Goal: Communication & Community: Answer question/provide support

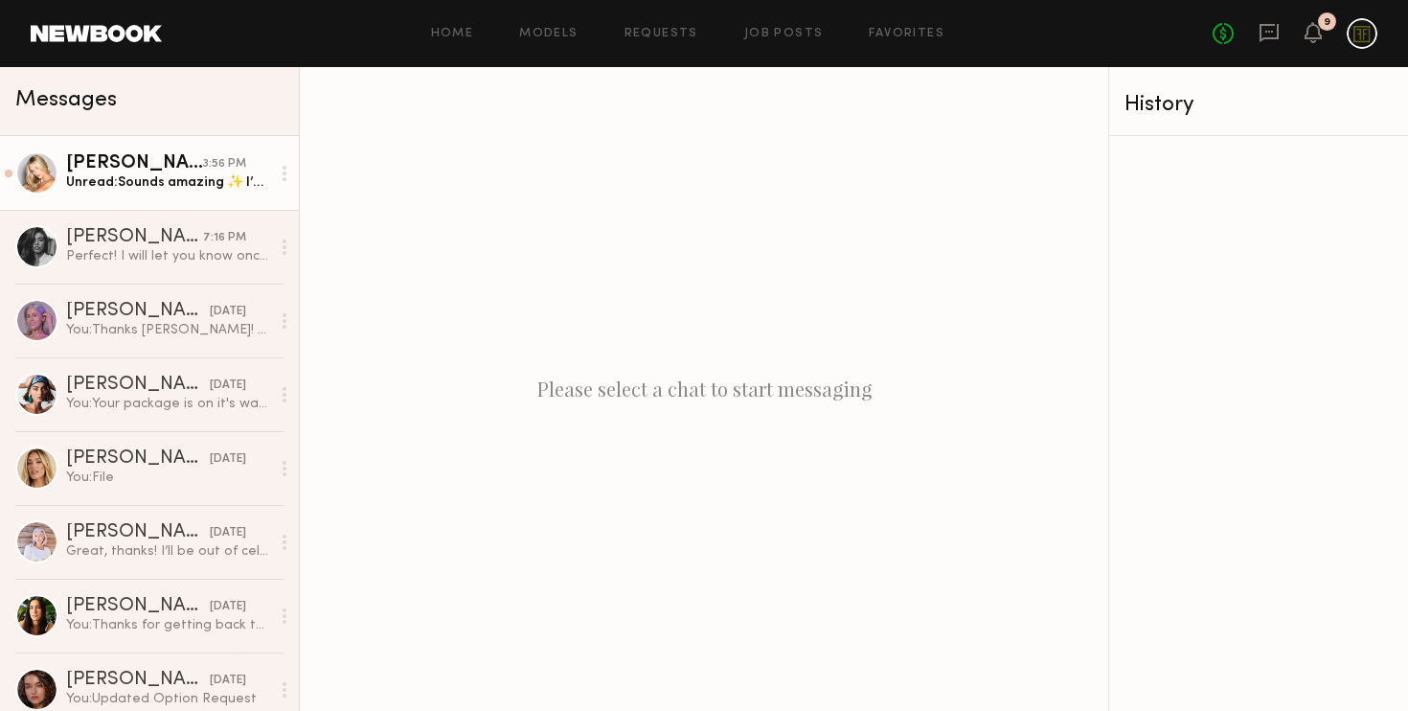
click at [136, 191] on div "Unread: Sounds amazing ✨ I’m so excited to get started on this first project! T…" at bounding box center [168, 182] width 204 height 18
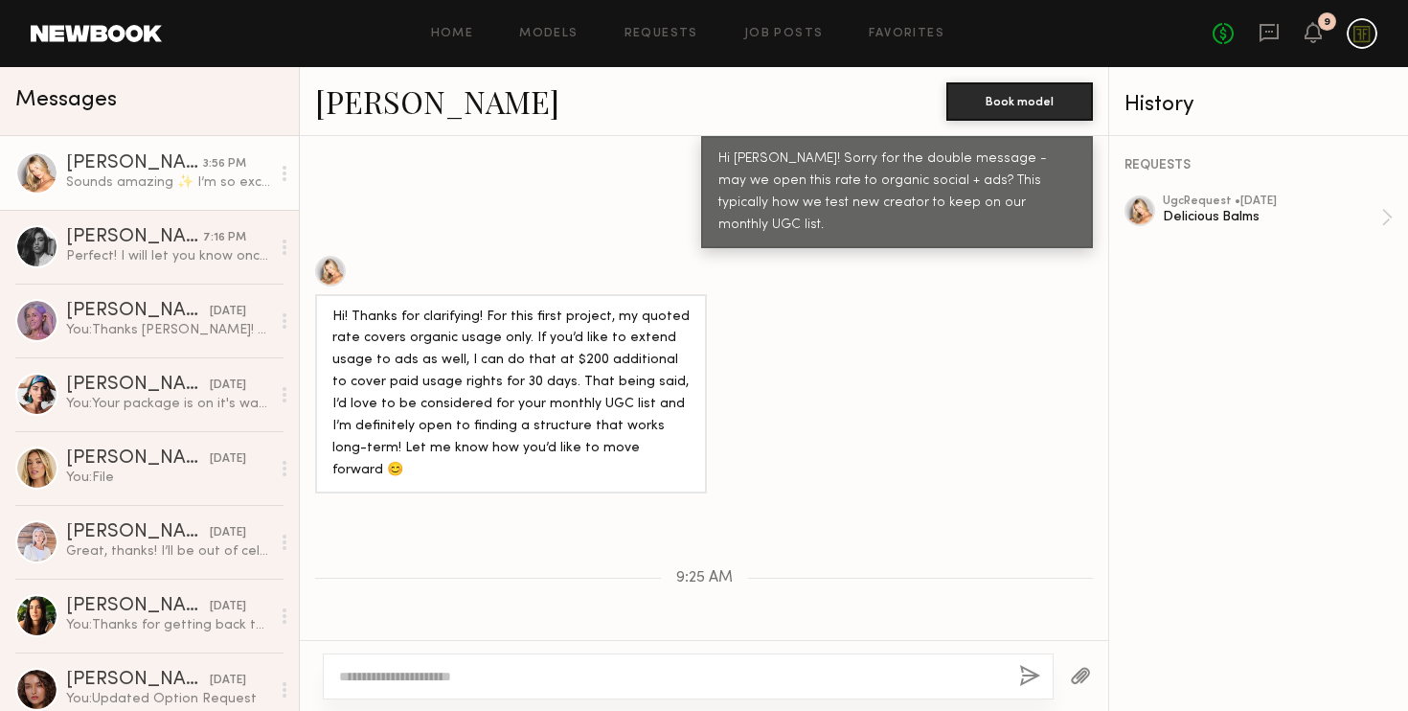
scroll to position [2701, 0]
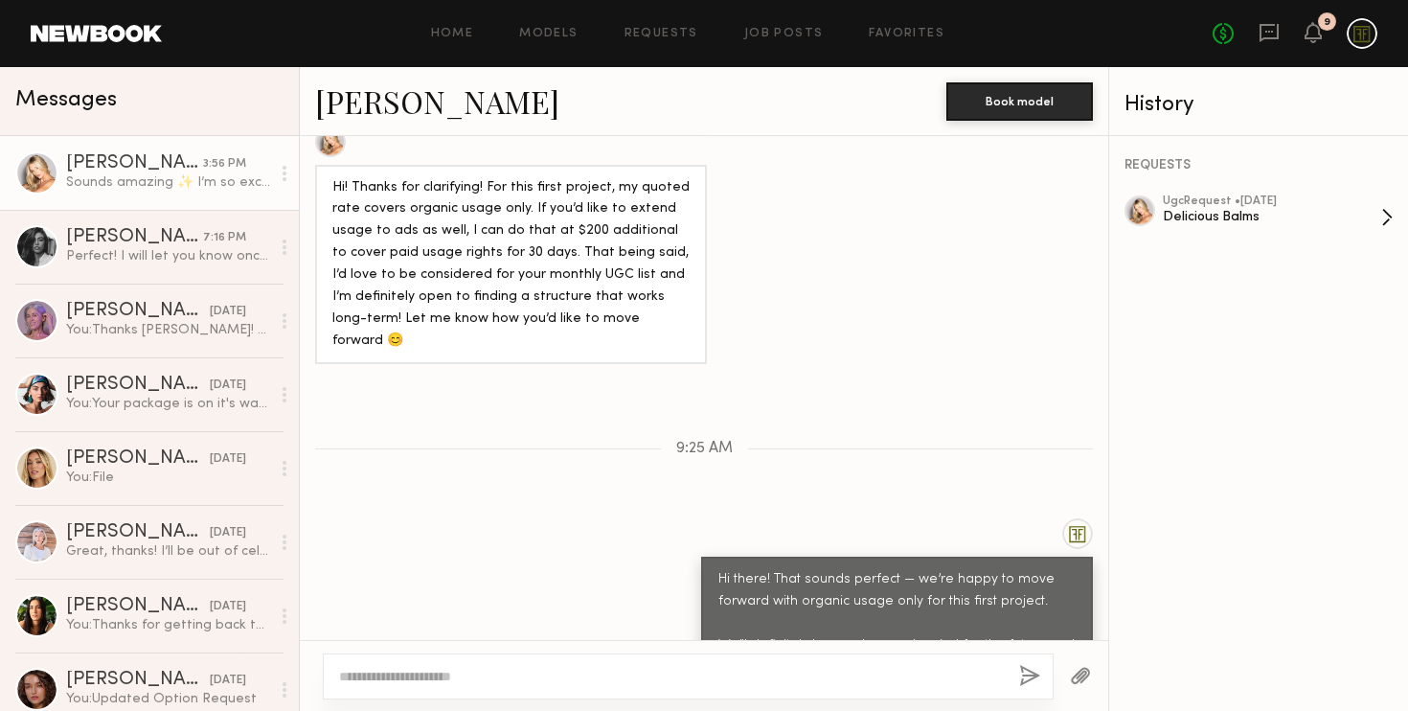
click at [1324, 197] on div "ugc Request • 08/25/2025" at bounding box center [1272, 201] width 218 height 12
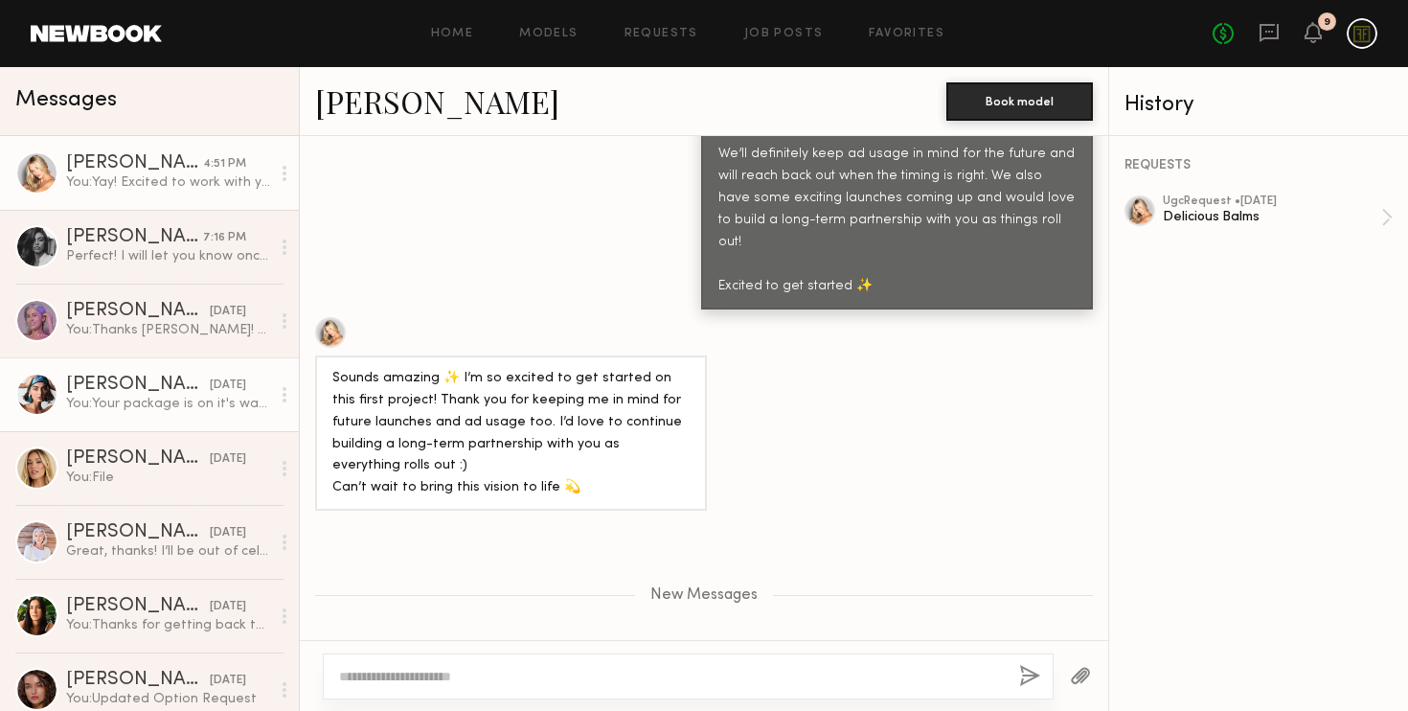
click at [134, 403] on div "You: Your package is on it's way! https://tools.usps.com/go/TrackConfirmAction?…" at bounding box center [168, 404] width 204 height 18
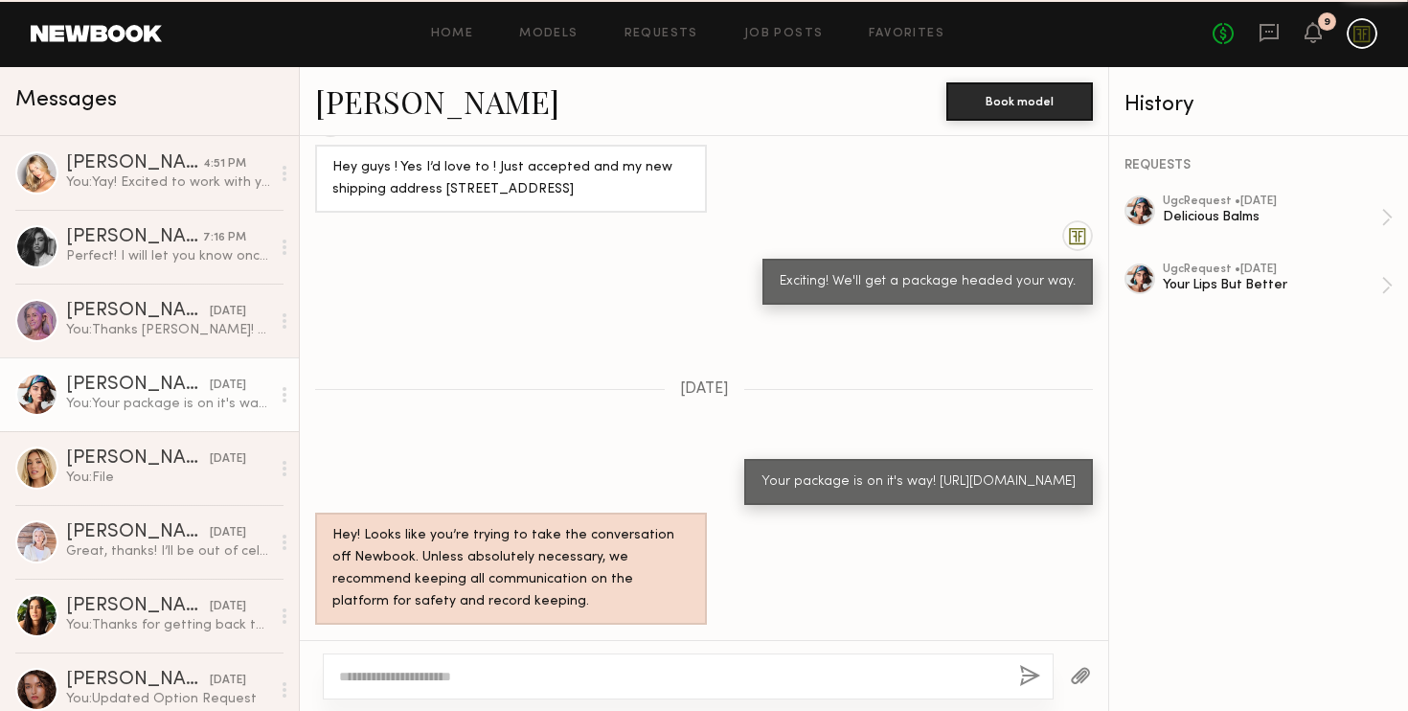
scroll to position [1788, 0]
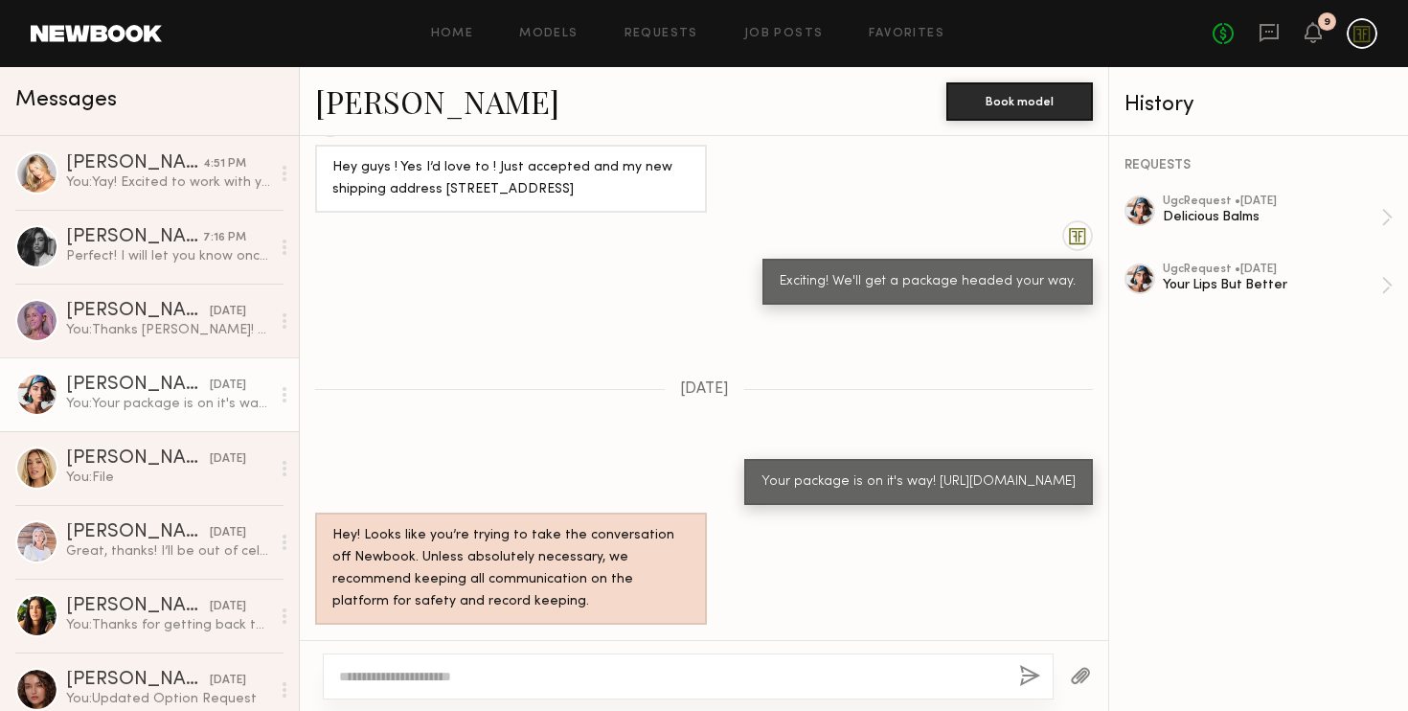
click at [819, 477] on div "Your package is on it's way! https://tools.usps.com/go/TrackConfirmAction?tLabe…" at bounding box center [918, 482] width 314 height 22
drag, startPoint x: 914, startPoint y: 475, endPoint x: 716, endPoint y: 462, distance: 197.7
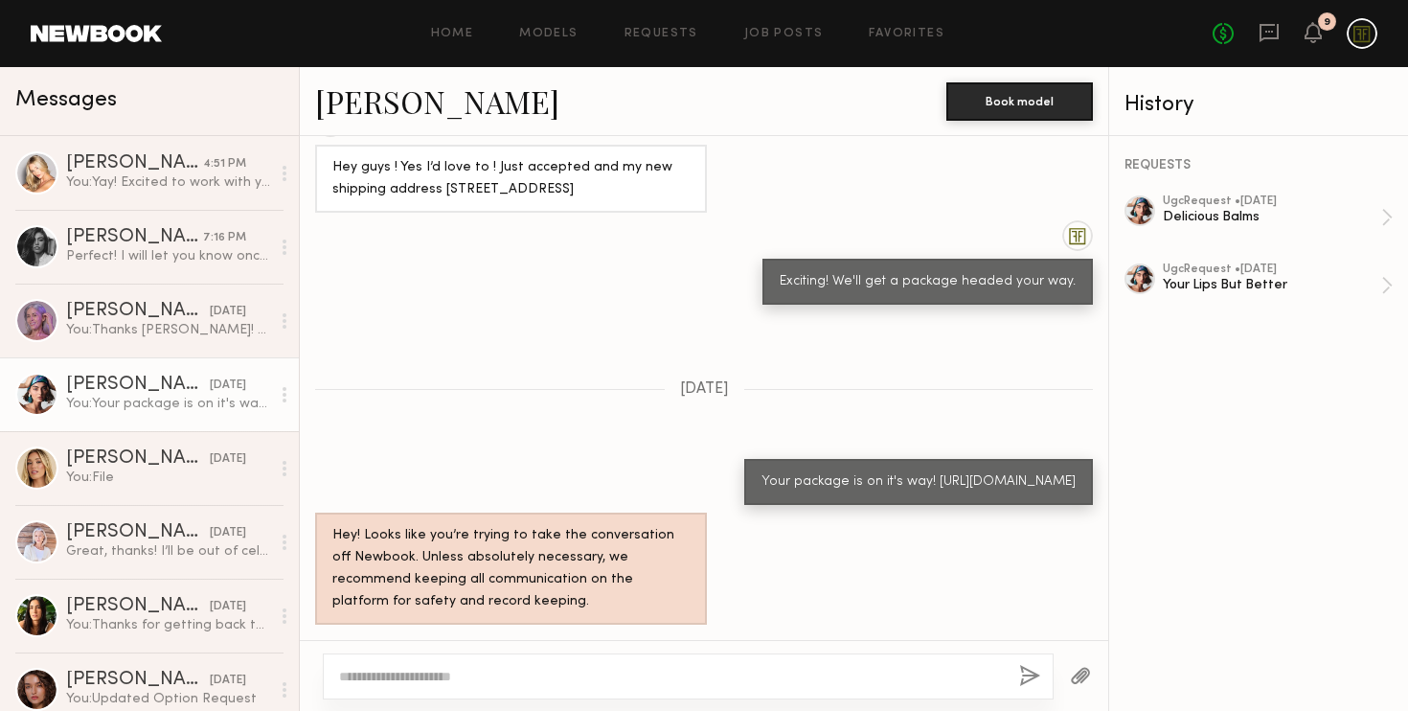
click at [744, 462] on div "Your package is on it's way! https://tools.usps.com/go/TrackConfirmAction?tLabe…" at bounding box center [918, 482] width 349 height 46
copy div "https://tools.usps.com/go/TrackConfirmAction?tLabels=9400136206249334133504"
click at [403, 672] on textarea at bounding box center [671, 675] width 665 height 19
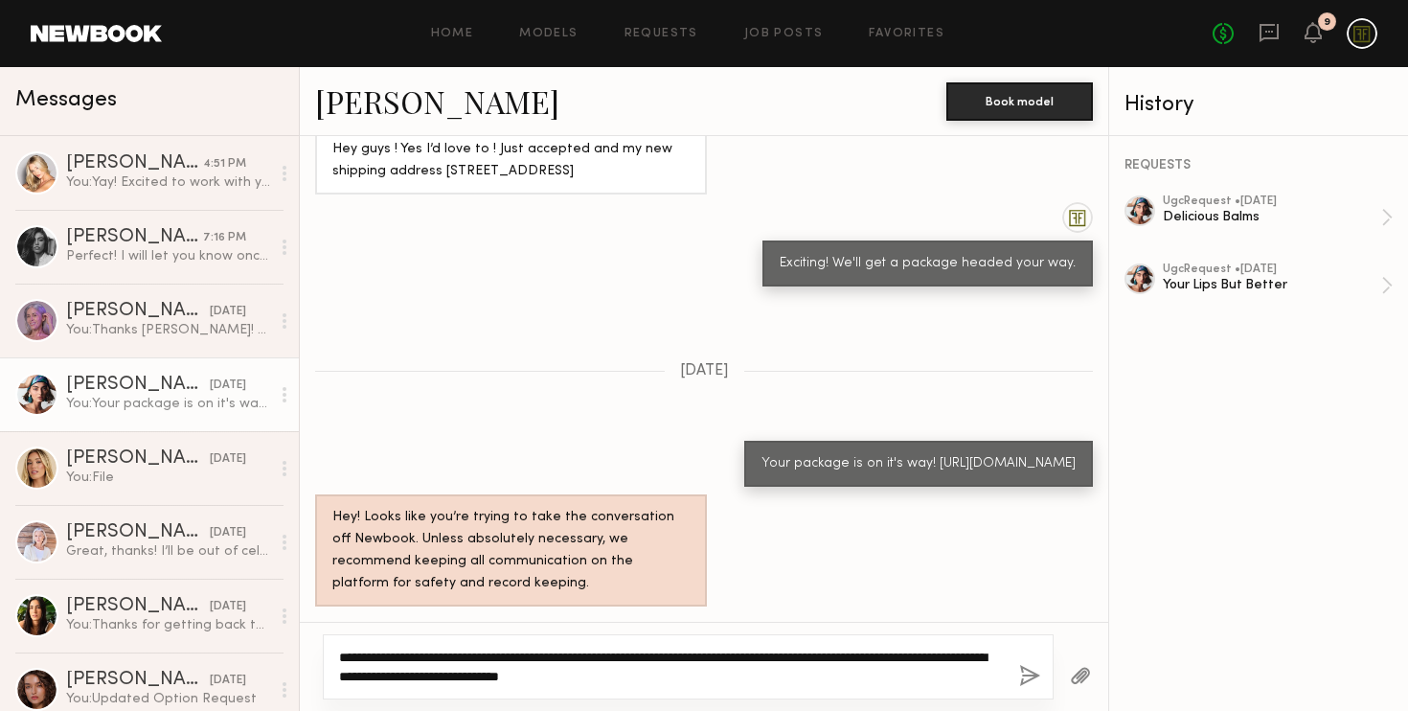
type textarea "**********"
click at [1021, 679] on button "button" at bounding box center [1029, 677] width 21 height 24
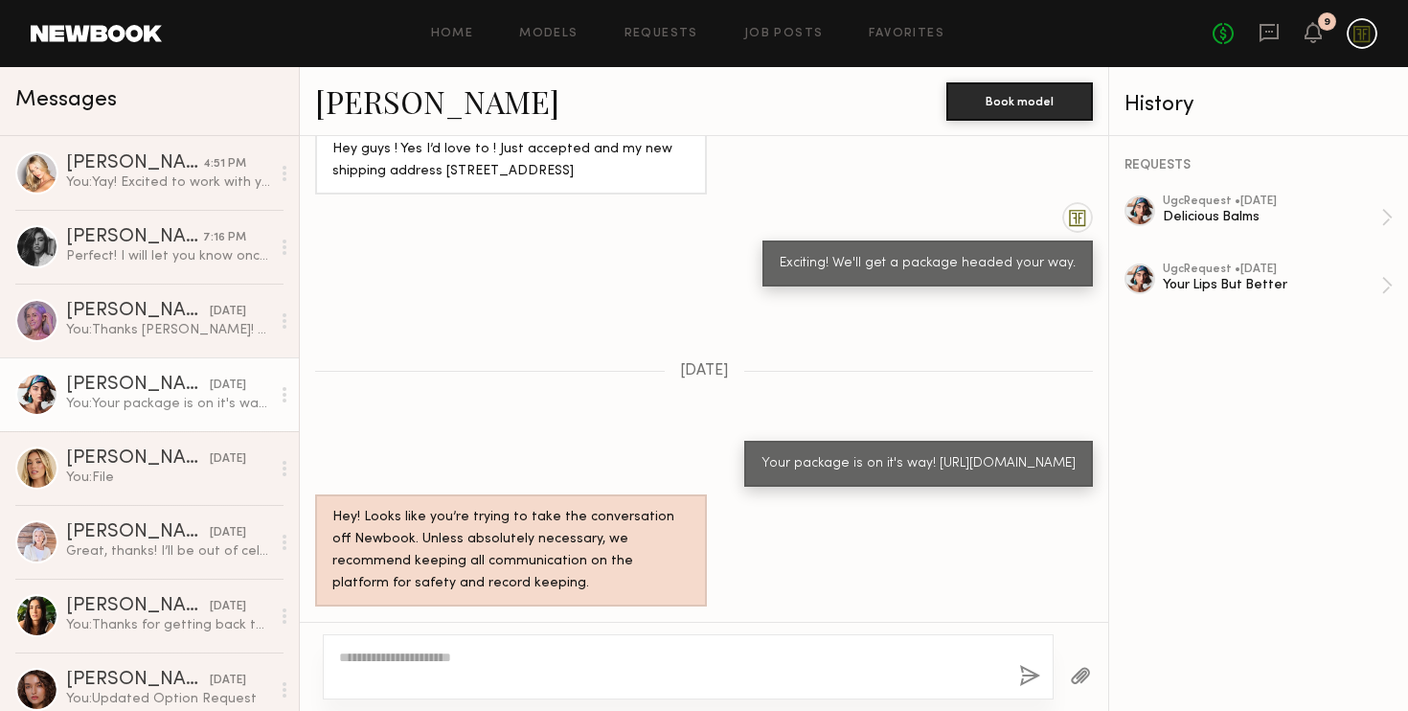
scroll to position [2199, 0]
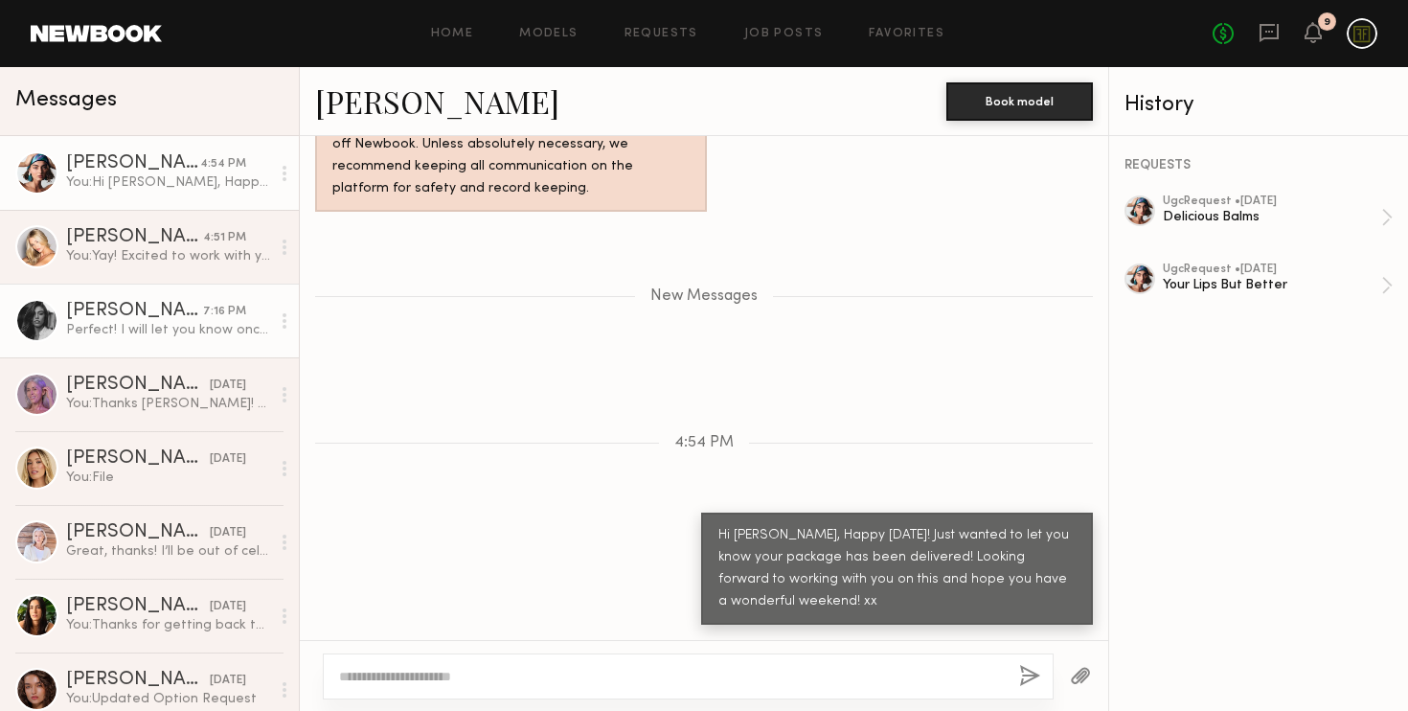
click at [118, 328] on div "Perfect! I will let you know once it’s complete! Thank you" at bounding box center [168, 330] width 204 height 18
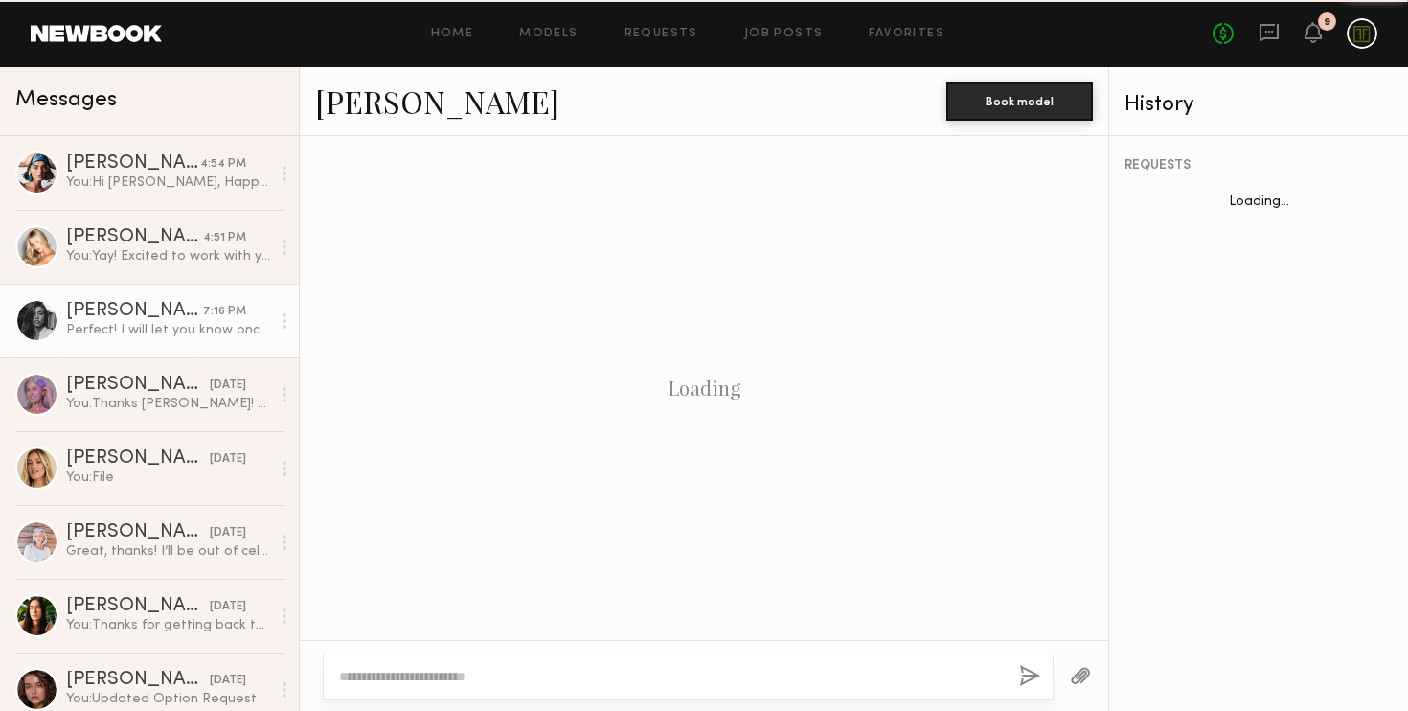
scroll to position [1396, 0]
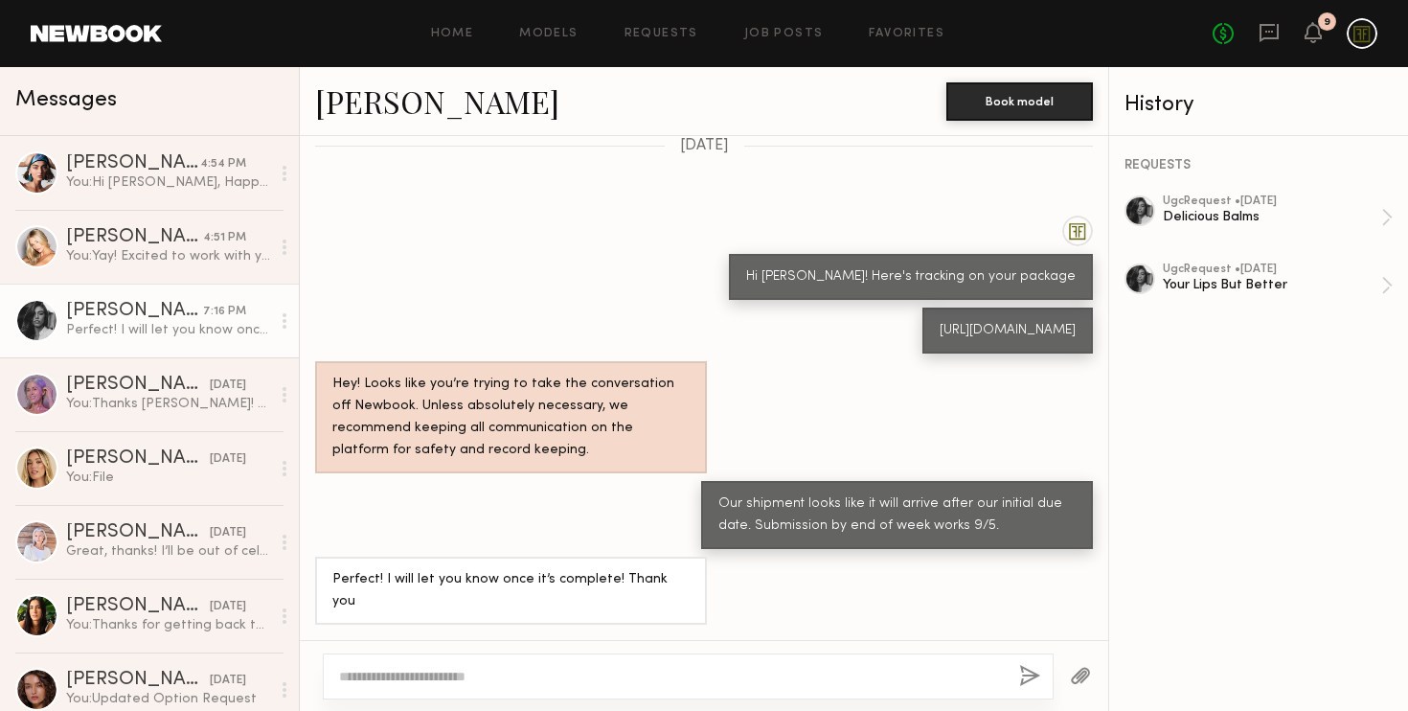
drag, startPoint x: 949, startPoint y: 355, endPoint x: 711, endPoint y: 328, distance: 240.1
click at [922, 328] on div "https://tools.usps.com/go/TrackConfirmAction?tLabels=9400136206249334290542" at bounding box center [1007, 330] width 170 height 46
copy div "https://tools.usps.com/go/TrackConfirmAction?tLabels=9400136206249334290542"
click at [482, 298] on div "Hi Taylor! Here's tracking on your package" at bounding box center [704, 257] width 808 height 84
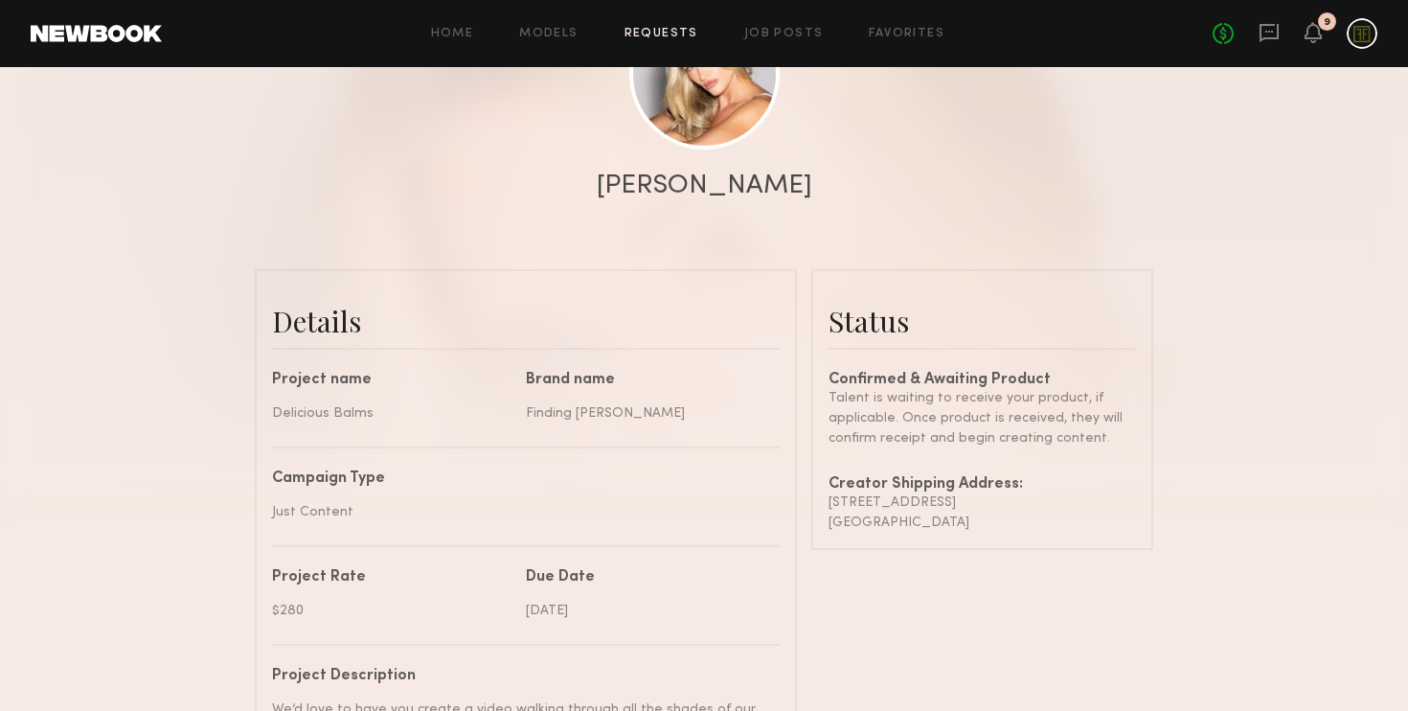
scroll to position [524, 0]
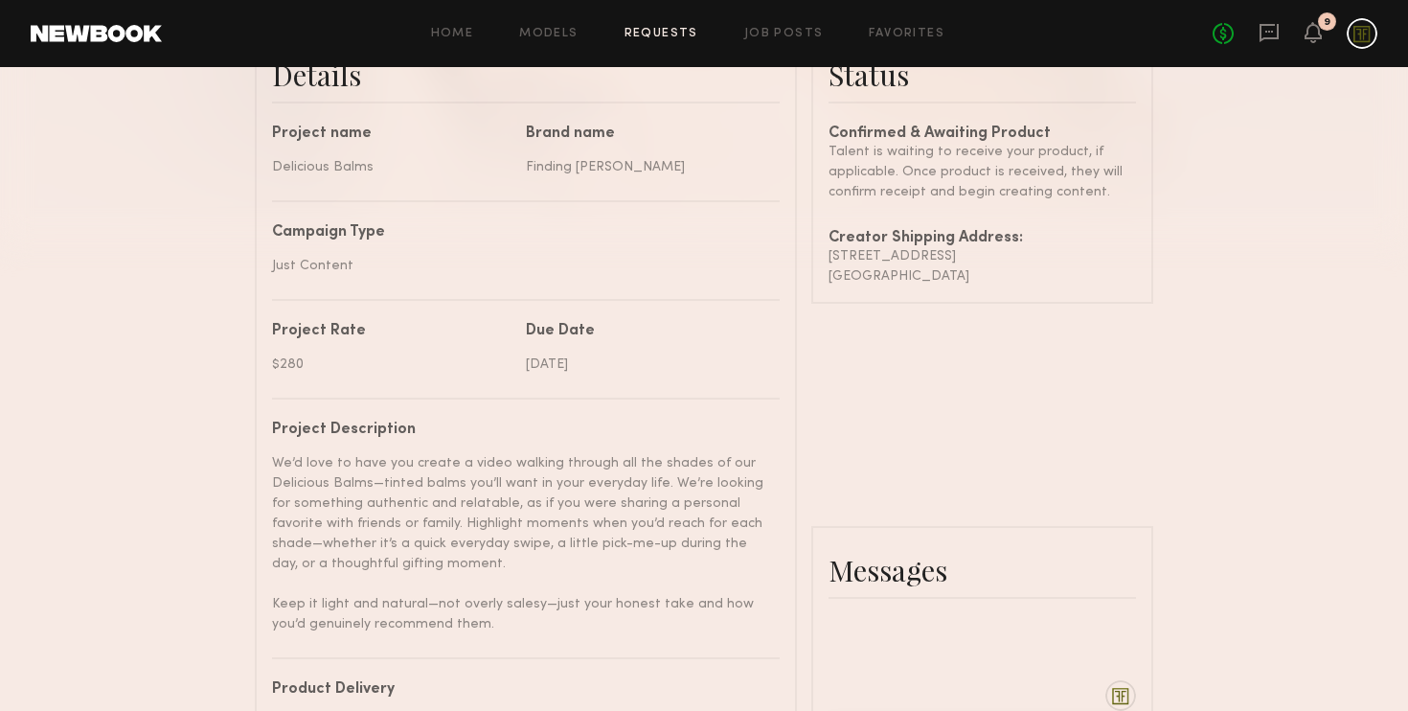
drag, startPoint x: 967, startPoint y: 271, endPoint x: 823, endPoint y: 253, distance: 145.7
click at [823, 253] on common-border "Status Confirmed & Awaiting Product Talent is waiting to receive your product, …" at bounding box center [982, 163] width 342 height 281
copy div "[STREET_ADDRESS]"
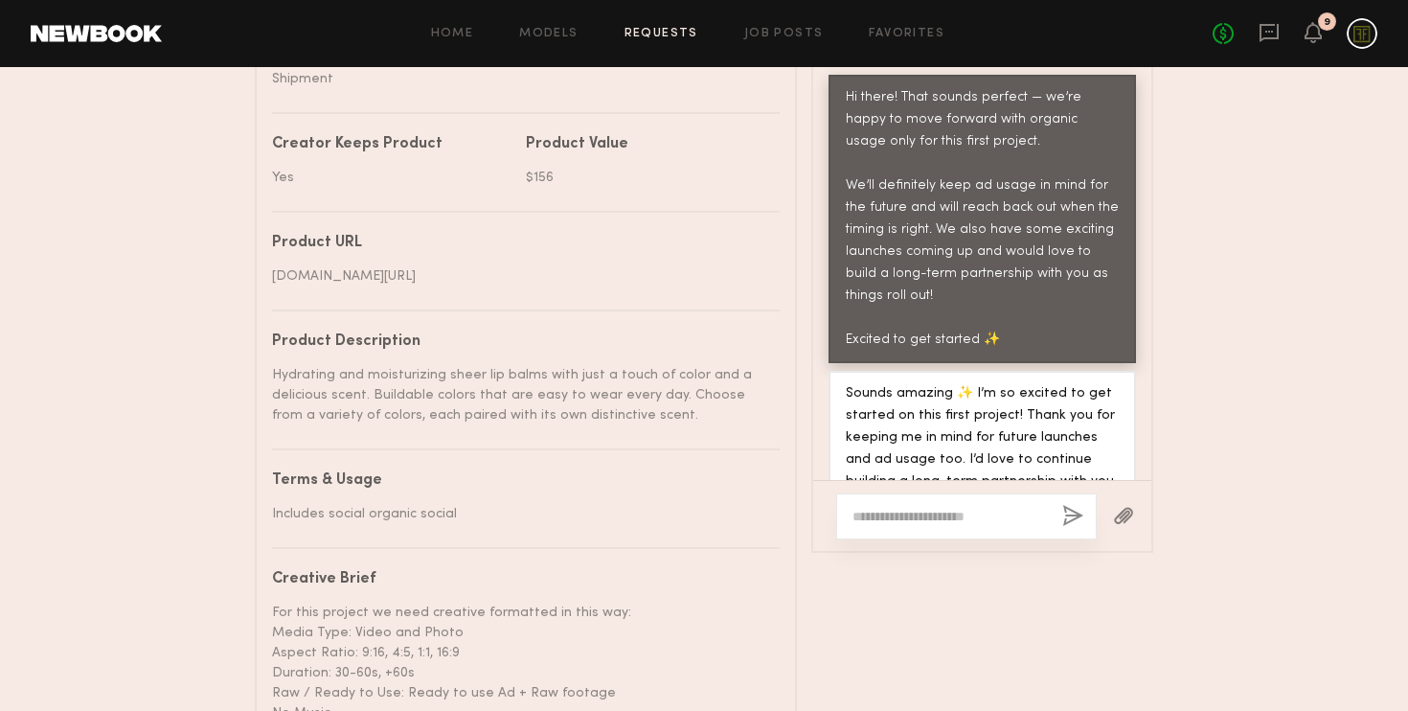
scroll to position [1309, 0]
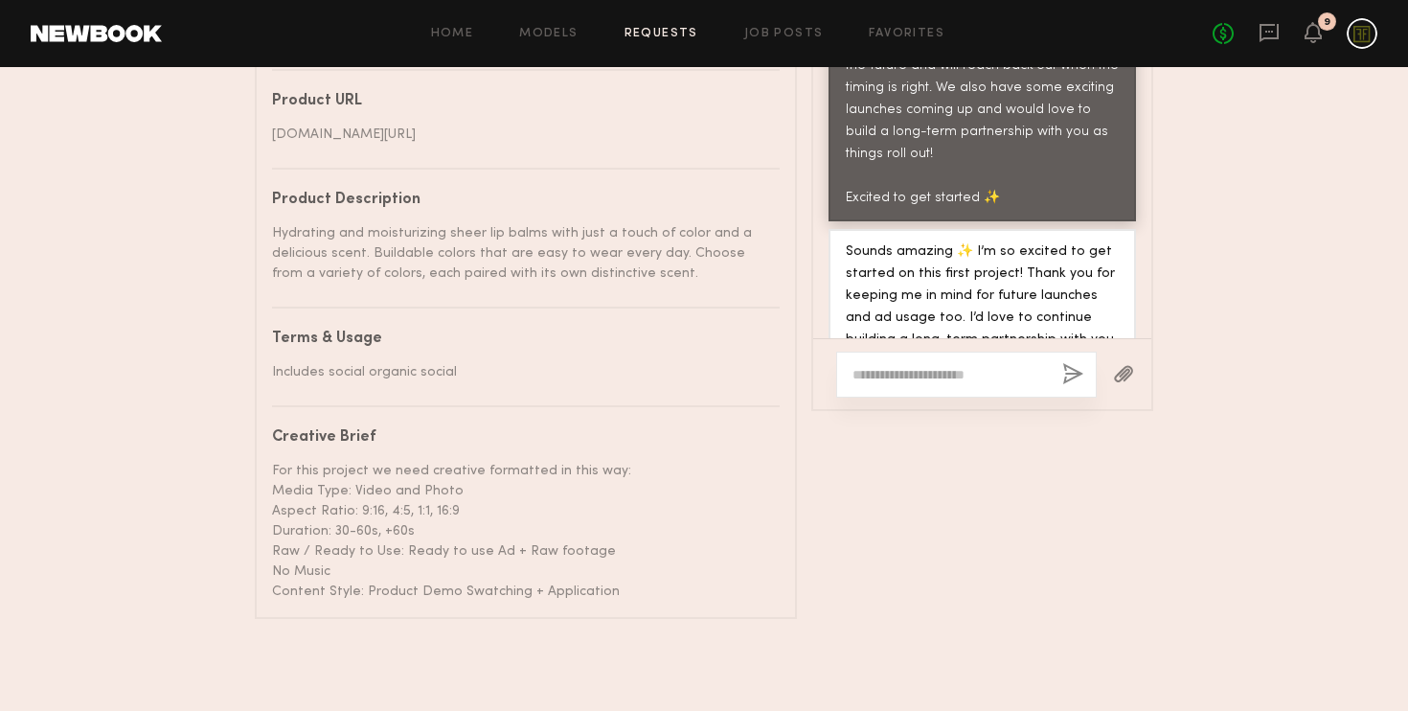
click at [904, 388] on div at bounding box center [966, 374] width 260 height 46
click at [902, 376] on textarea at bounding box center [949, 374] width 194 height 19
click at [918, 375] on textarea at bounding box center [949, 374] width 194 height 19
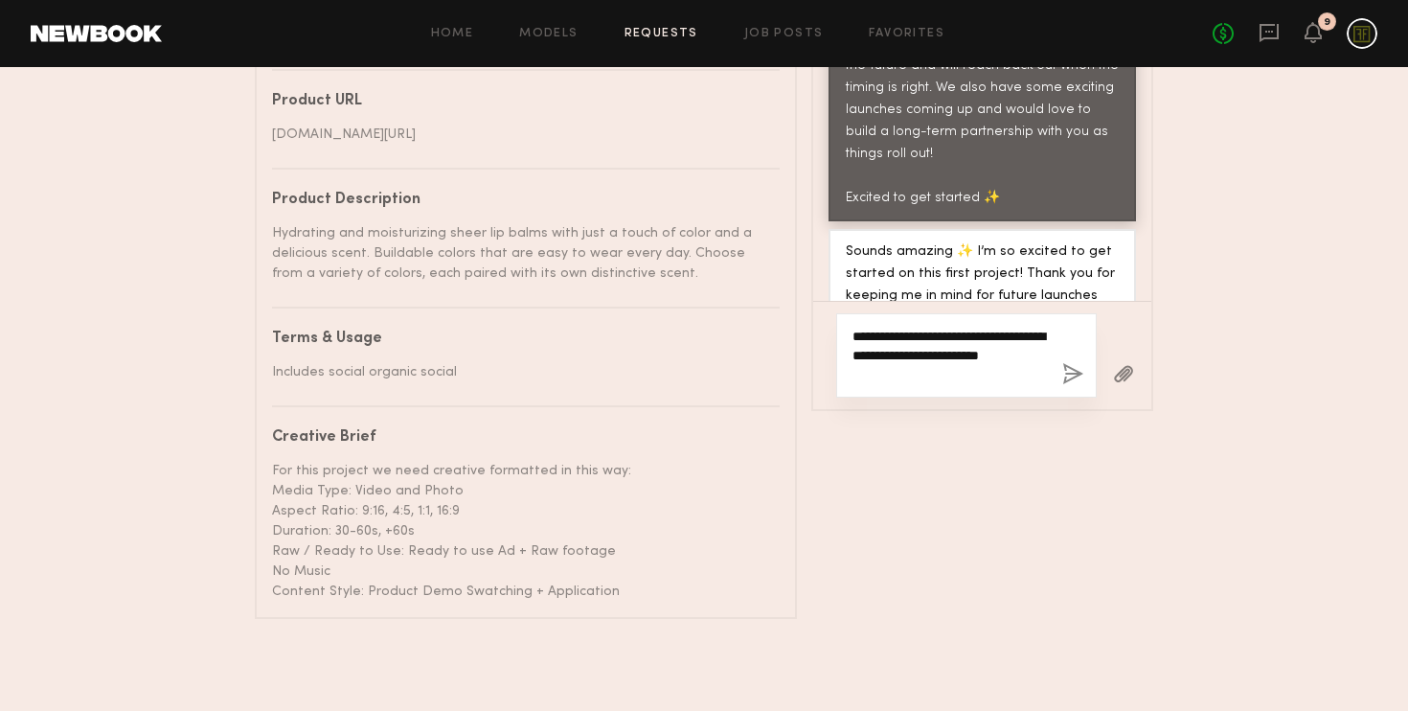
drag, startPoint x: 947, startPoint y: 371, endPoint x: 939, endPoint y: 363, distance: 10.8
click at [939, 363] on textarea "**********" at bounding box center [949, 355] width 194 height 57
drag, startPoint x: 932, startPoint y: 335, endPoint x: 823, endPoint y: 334, distance: 109.2
click at [823, 334] on div "**********" at bounding box center [982, 355] width 338 height 108
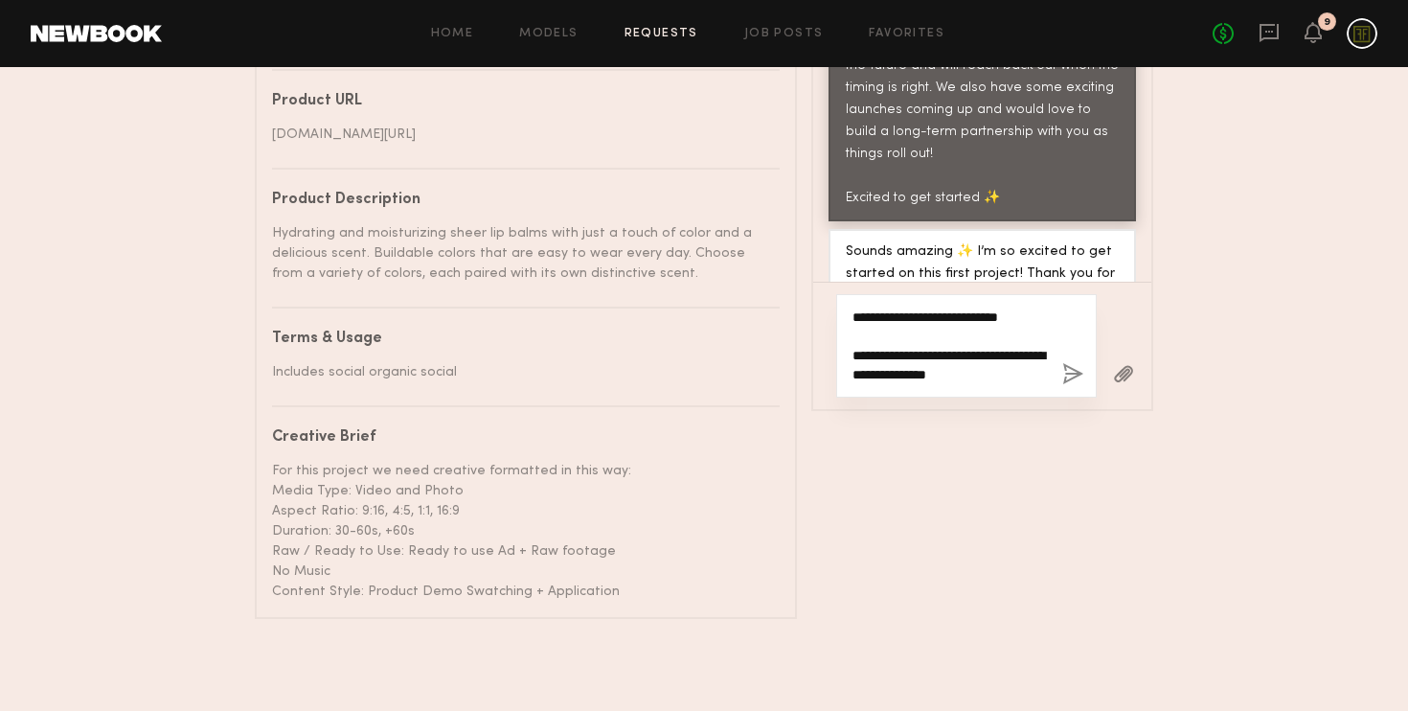
click at [994, 376] on textarea "**********" at bounding box center [949, 345] width 194 height 77
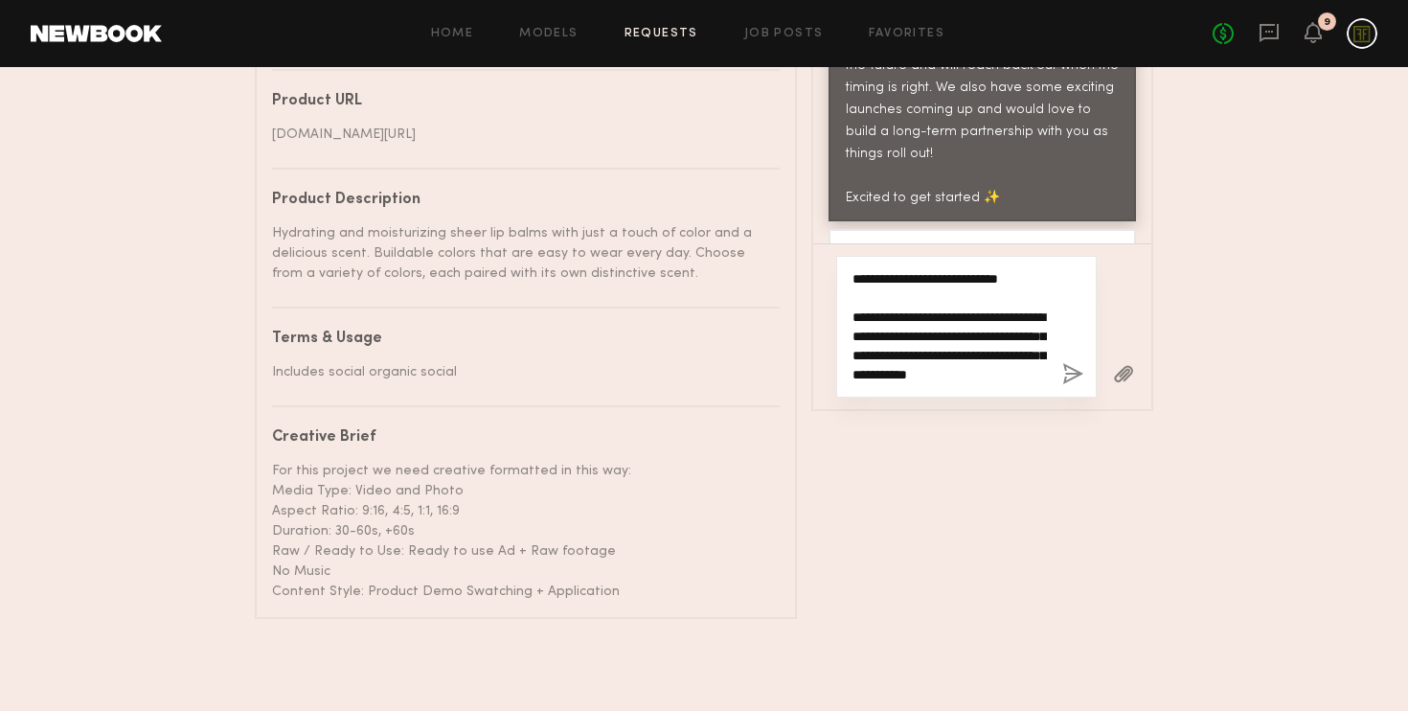
type textarea "**********"
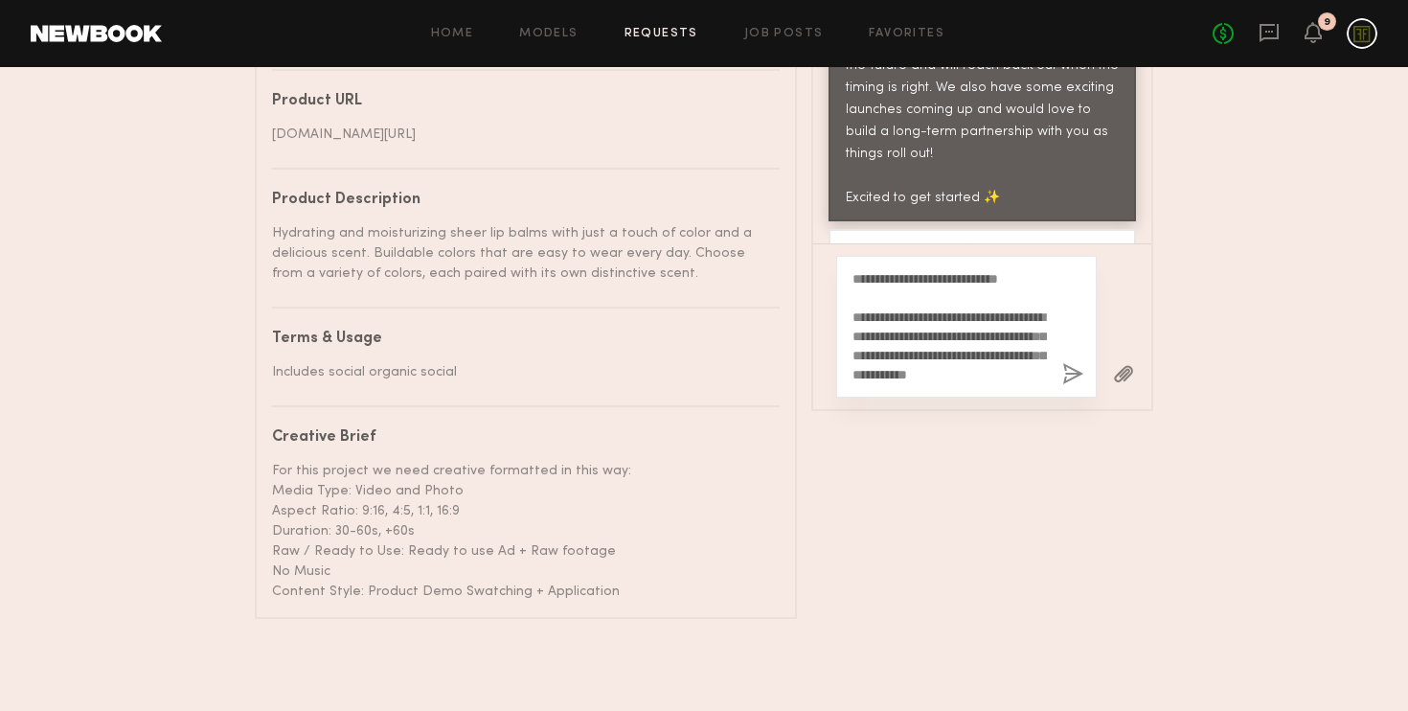
click at [1076, 376] on button "button" at bounding box center [1072, 375] width 21 height 24
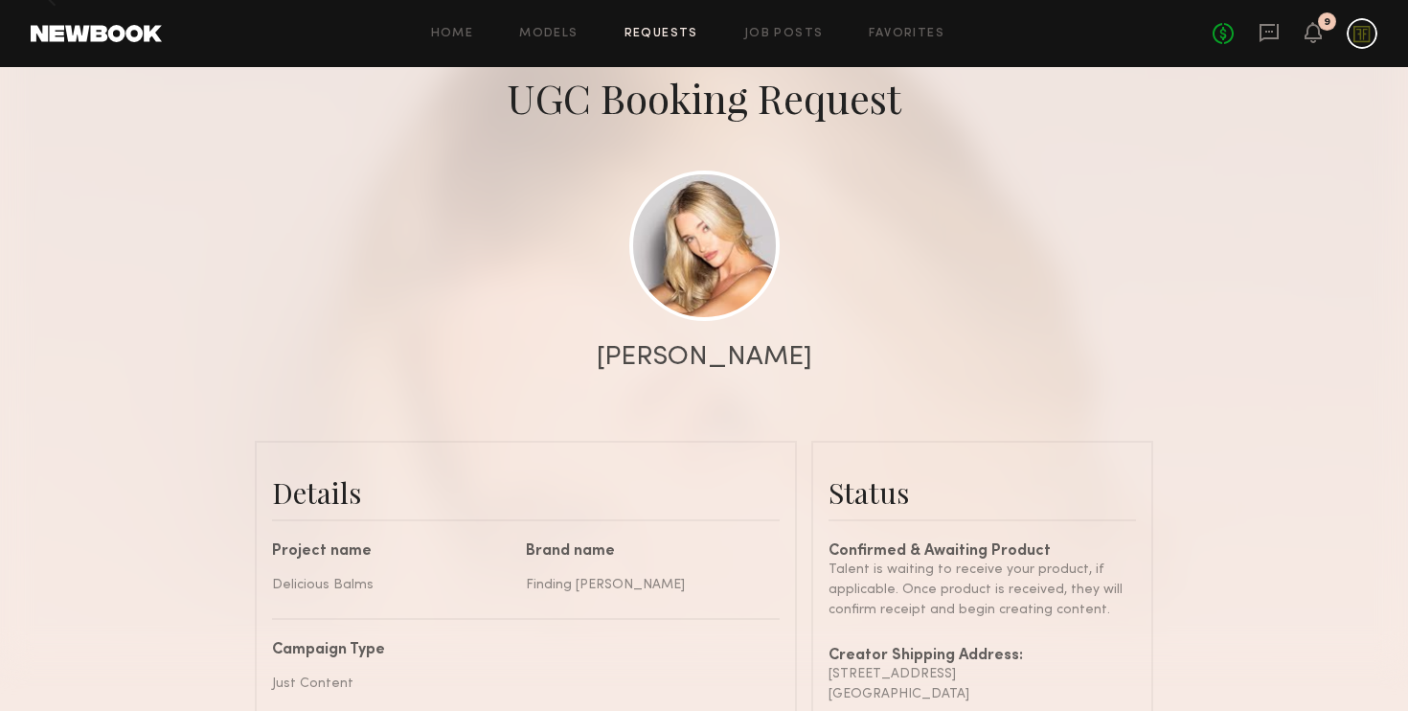
scroll to position [102, 0]
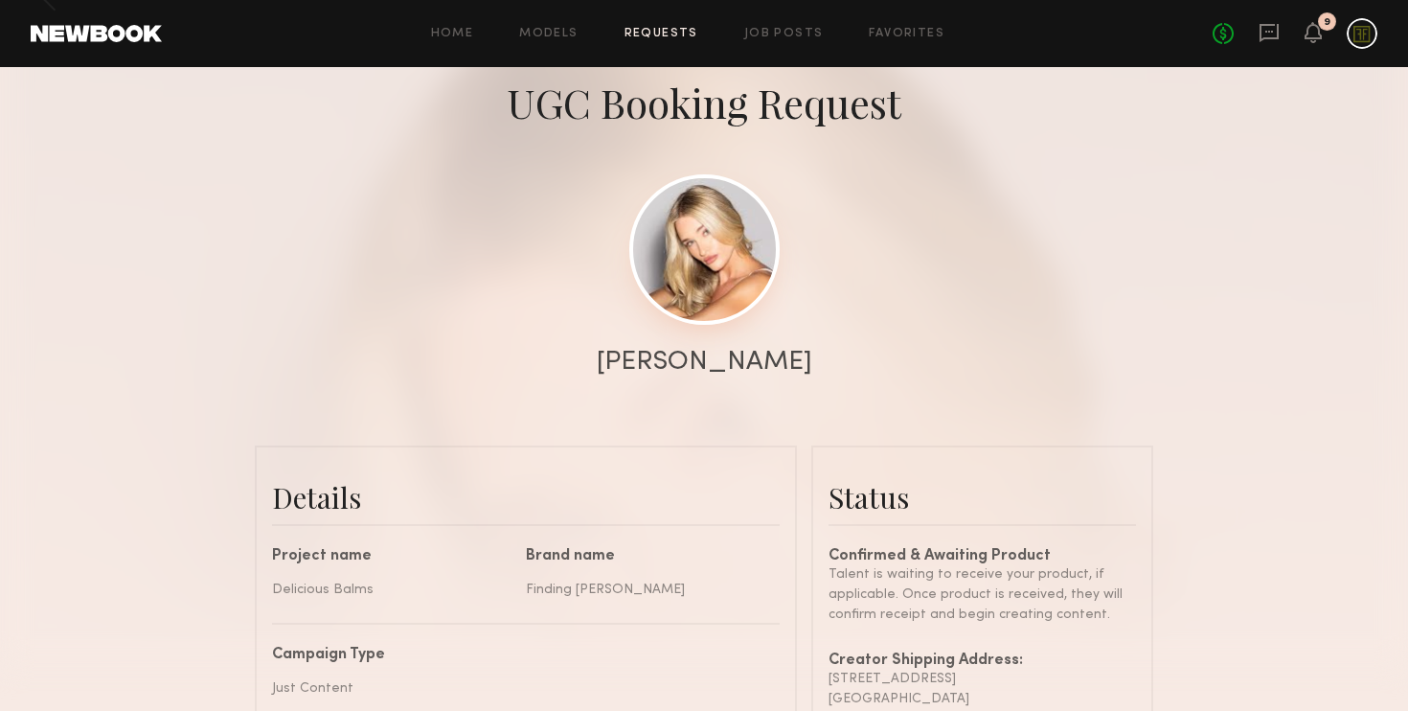
click at [702, 260] on link at bounding box center [704, 249] width 150 height 150
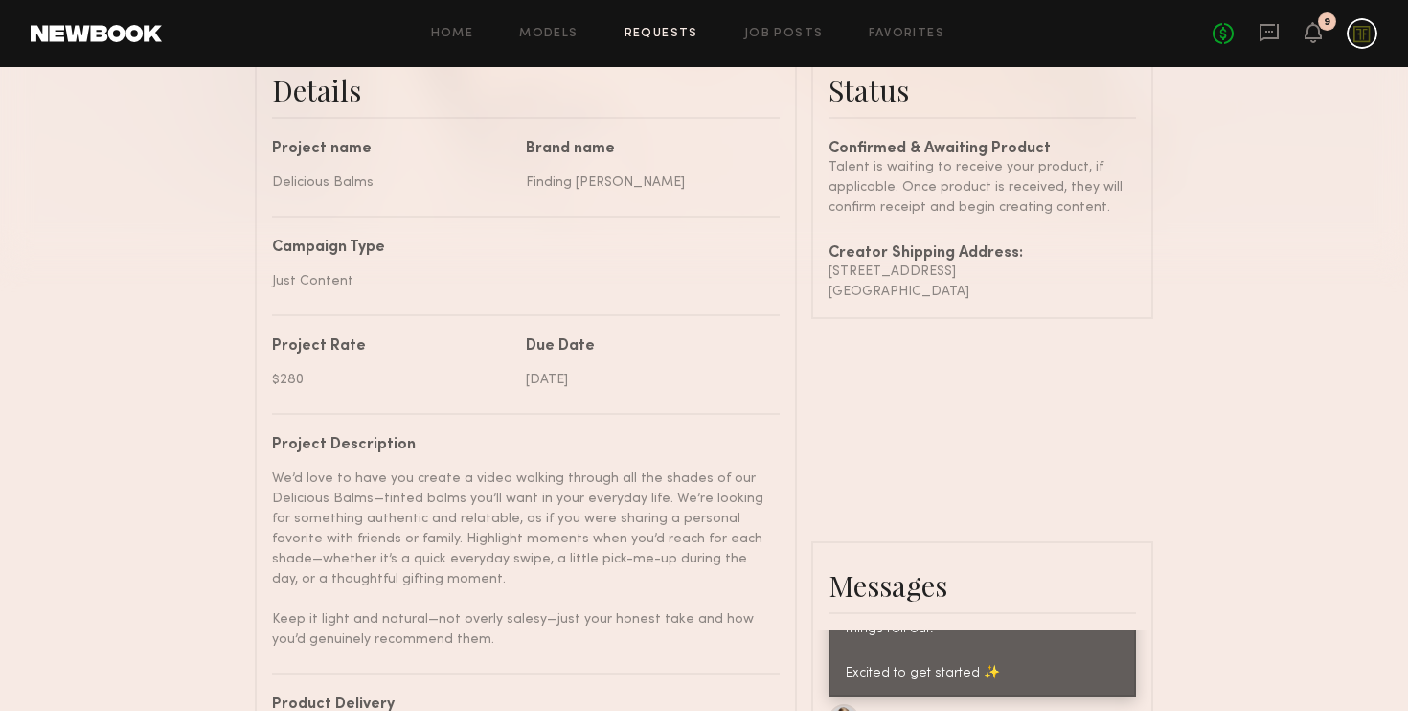
scroll to position [513, 0]
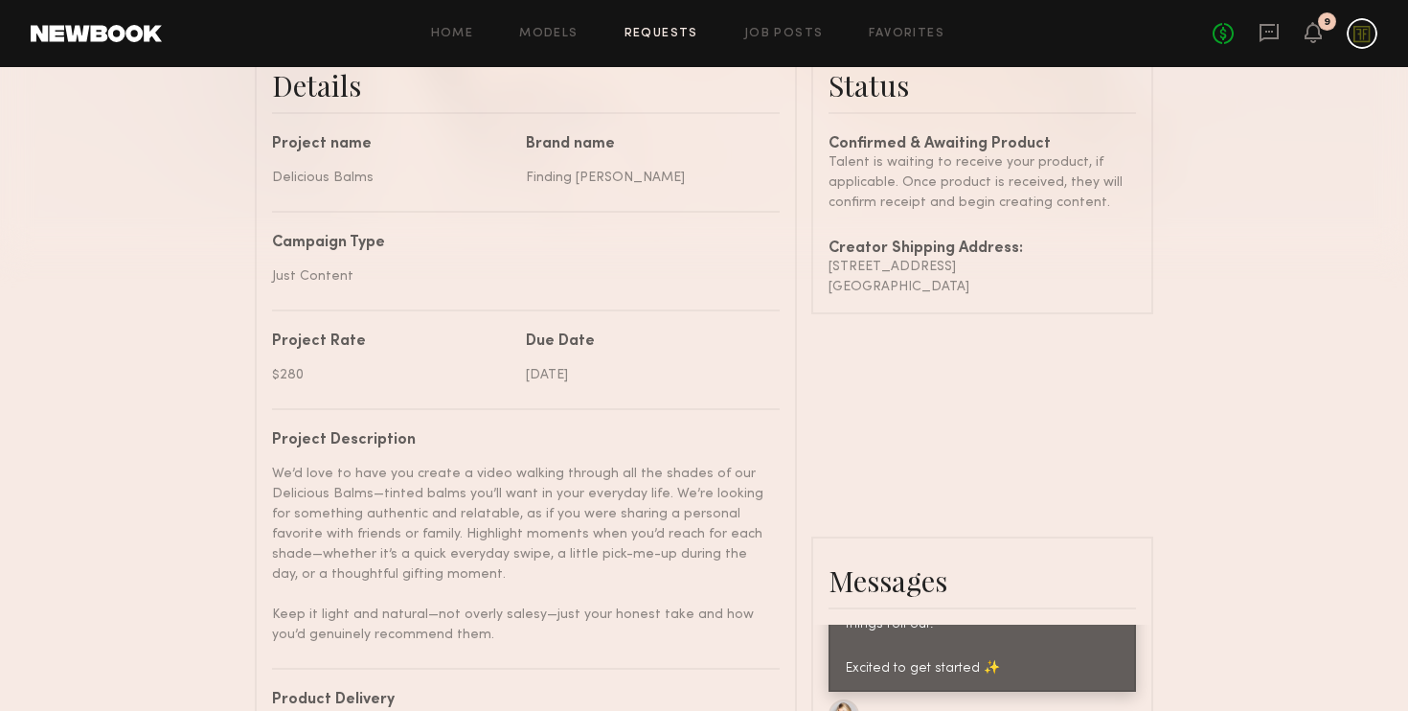
click at [291, 373] on div "$280" at bounding box center [391, 375] width 239 height 20
copy div "$280"
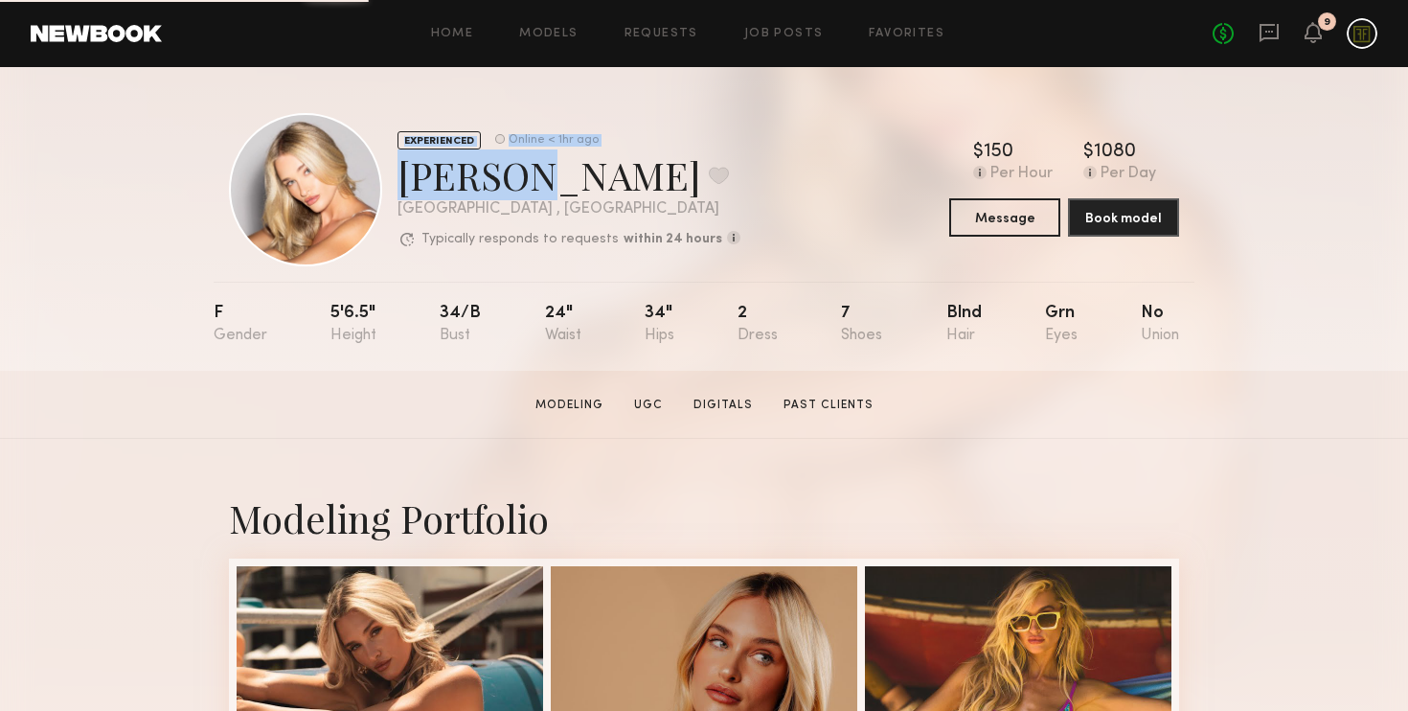
drag, startPoint x: 508, startPoint y: 182, endPoint x: 359, endPoint y: 182, distance: 148.4
click at [359, 182] on div "EXPERIENCED Online < 1hr ago [PERSON_NAME] Favorite [GEOGRAPHIC_DATA] , [GEOGRA…" at bounding box center [484, 189] width 511 height 153
click at [421, 190] on div "[PERSON_NAME] Favorite" at bounding box center [568, 174] width 343 height 51
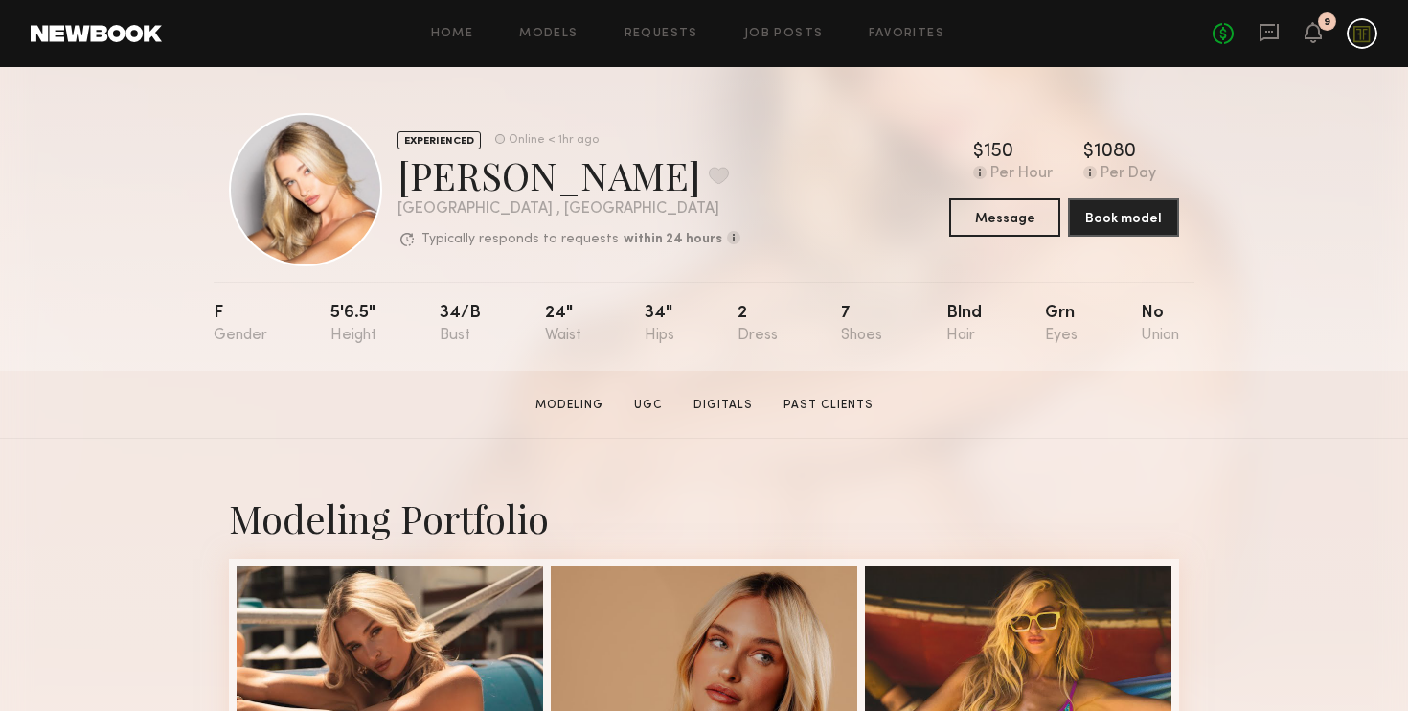
drag, startPoint x: 511, startPoint y: 188, endPoint x: 425, endPoint y: 182, distance: 86.4
click at [425, 184] on div "Sam F. Favorite" at bounding box center [568, 174] width 343 height 51
drag, startPoint x: 406, startPoint y: 182, endPoint x: 508, endPoint y: 185, distance: 101.5
click at [508, 185] on div "Sam F. Favorite" at bounding box center [568, 174] width 343 height 51
copy div "[PERSON_NAME]"
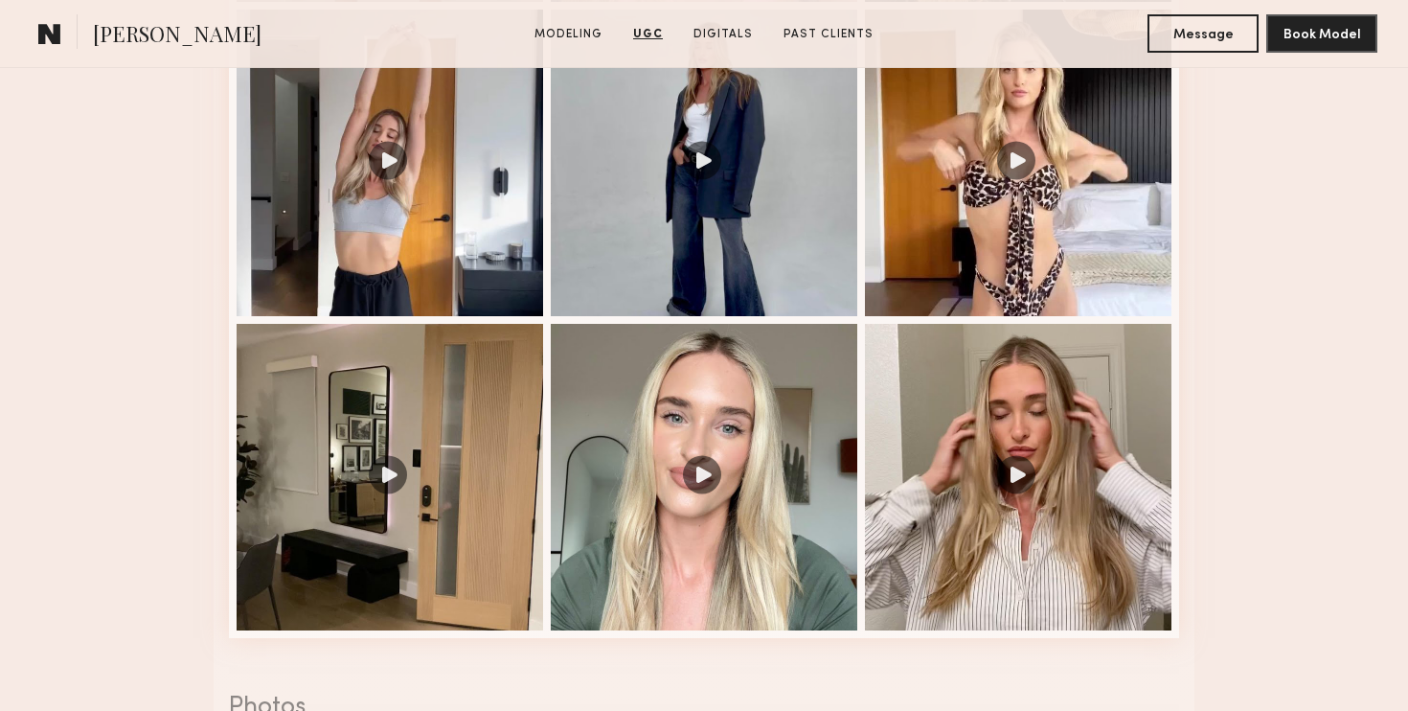
scroll to position [2671, 0]
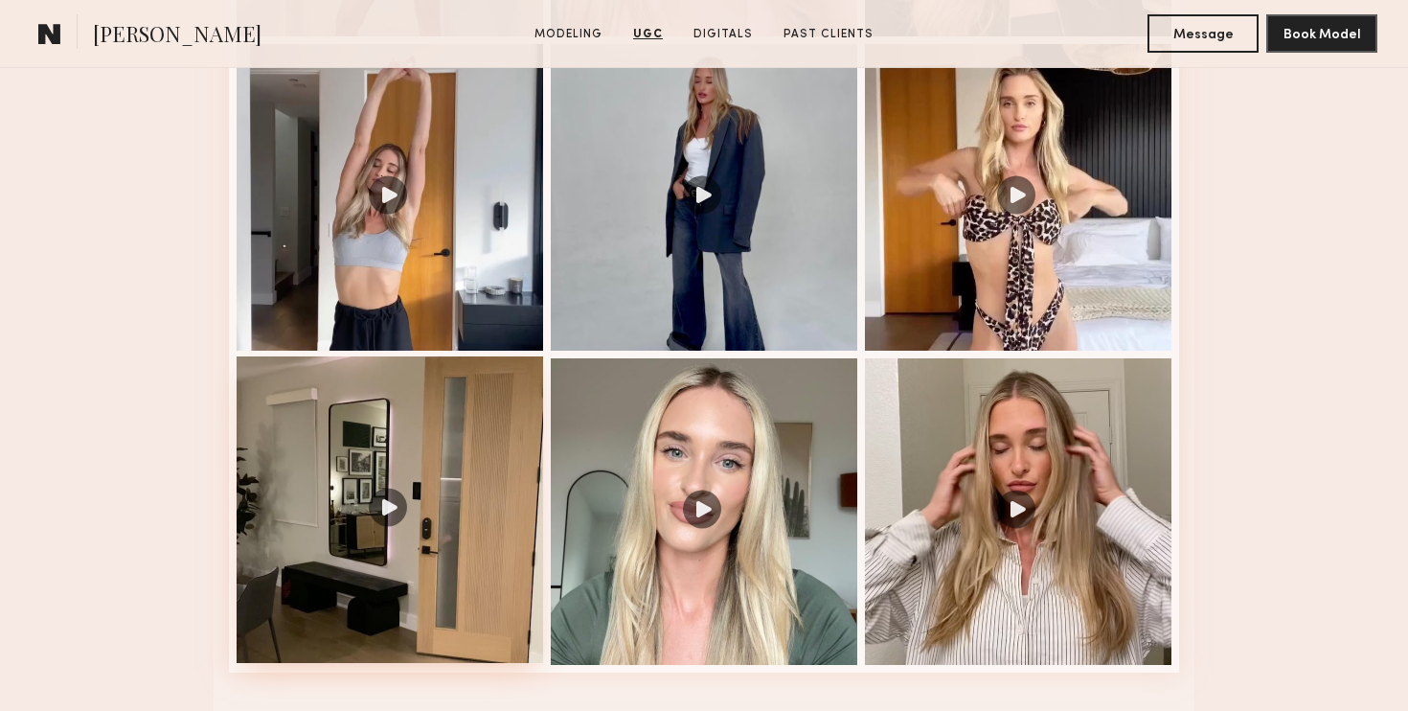
click at [382, 512] on div at bounding box center [390, 509] width 306 height 306
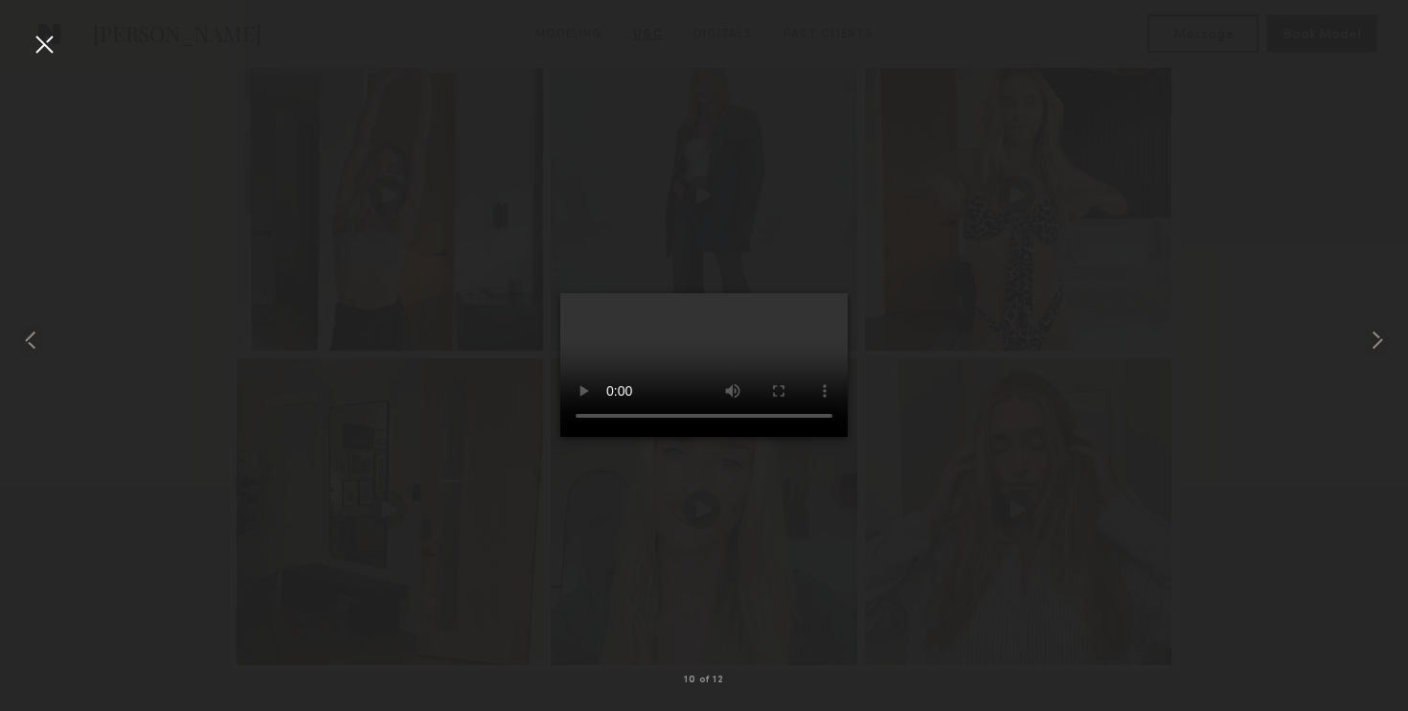
click at [992, 478] on div at bounding box center [704, 340] width 1408 height 619
click at [45, 38] on div at bounding box center [44, 44] width 31 height 31
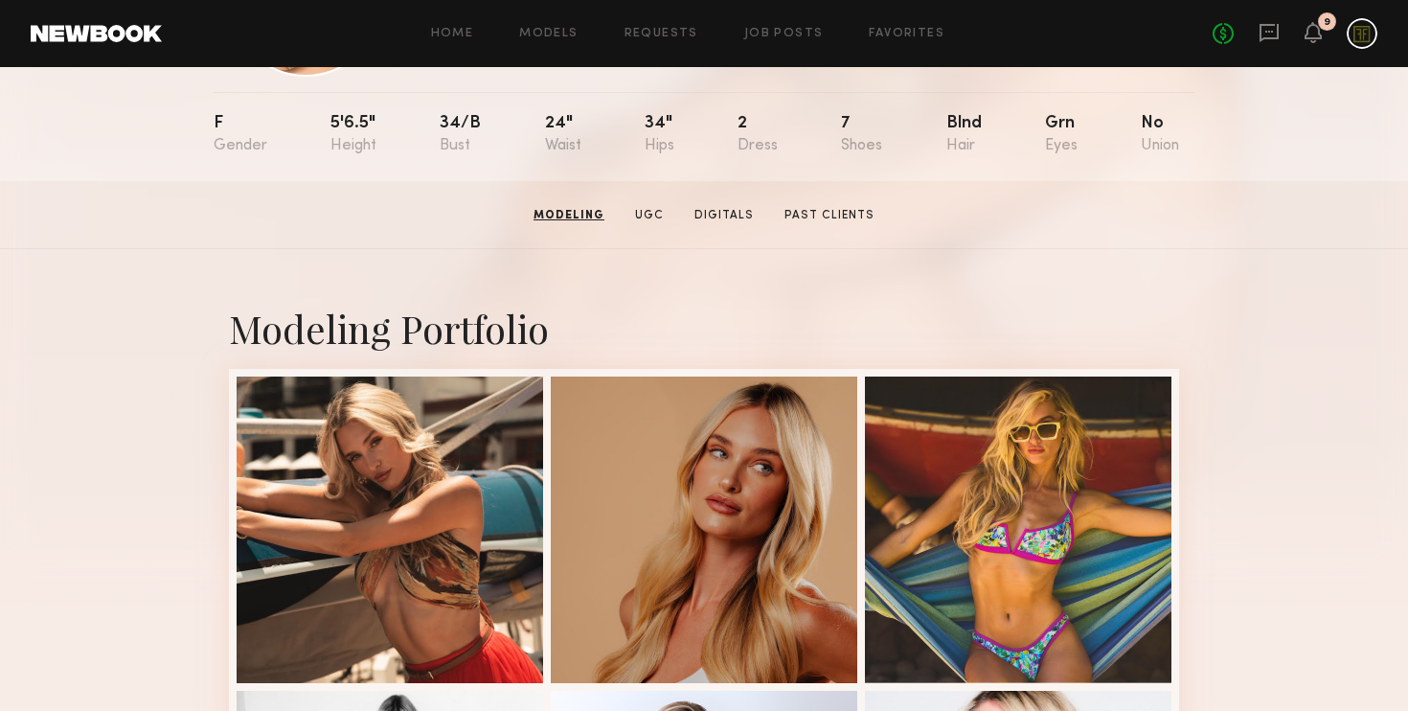
scroll to position [0, 0]
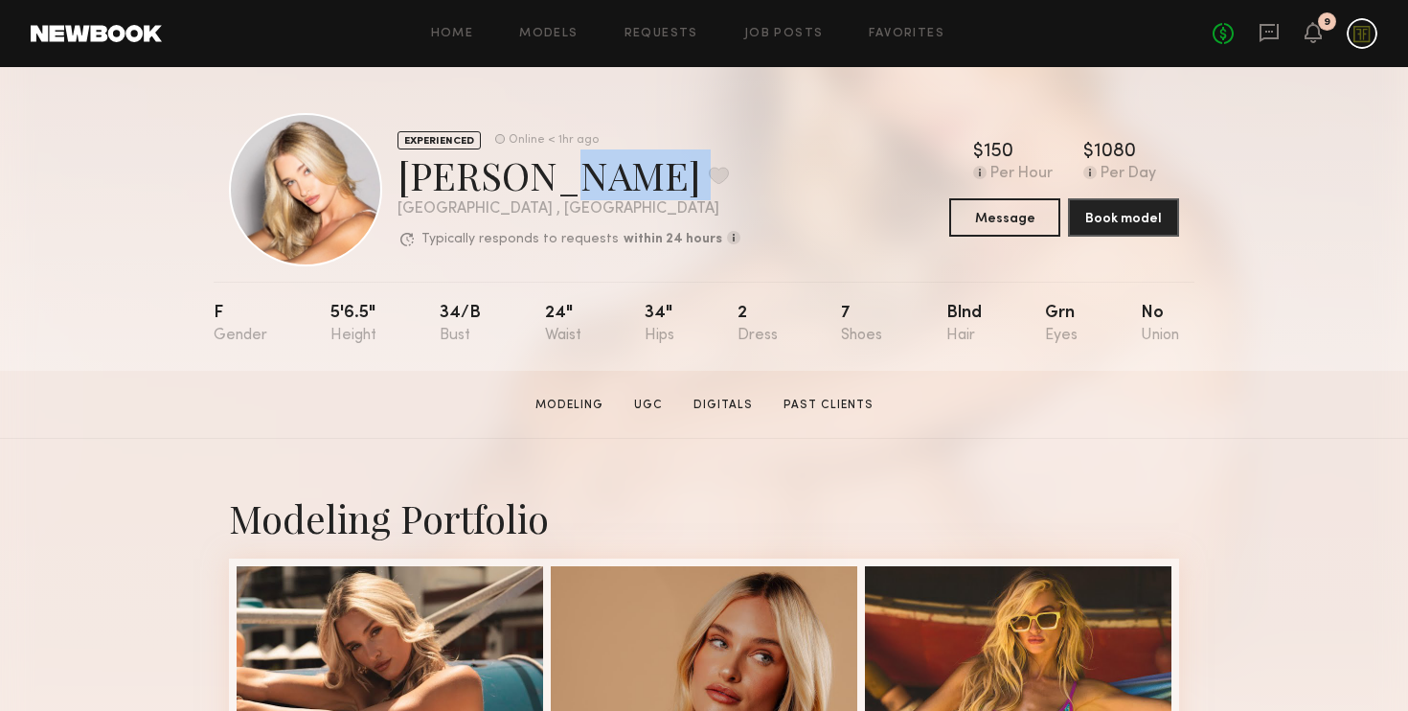
drag, startPoint x: 482, startPoint y: 200, endPoint x: 397, endPoint y: 200, distance: 84.3
click at [395, 202] on div "EXPERIENCED Online < 1hr ago Sam F. Favorite Los Angeles , CA Typically respond…" at bounding box center [484, 189] width 511 height 153
drag, startPoint x: 398, startPoint y: 211, endPoint x: 533, endPoint y: 205, distance: 135.1
click at [533, 207] on div "Los Angeles , CA" at bounding box center [568, 209] width 343 height 16
copy div "Los Angeles , CA"
